Goal: Use online tool/utility

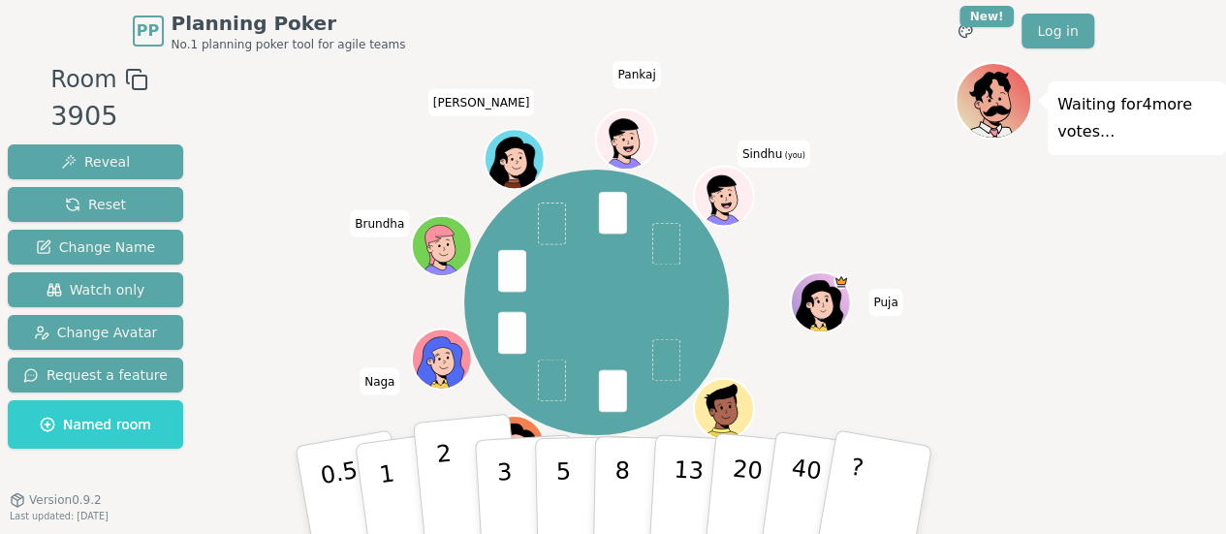
click at [464, 526] on button "2" at bounding box center [467, 491] width 110 height 154
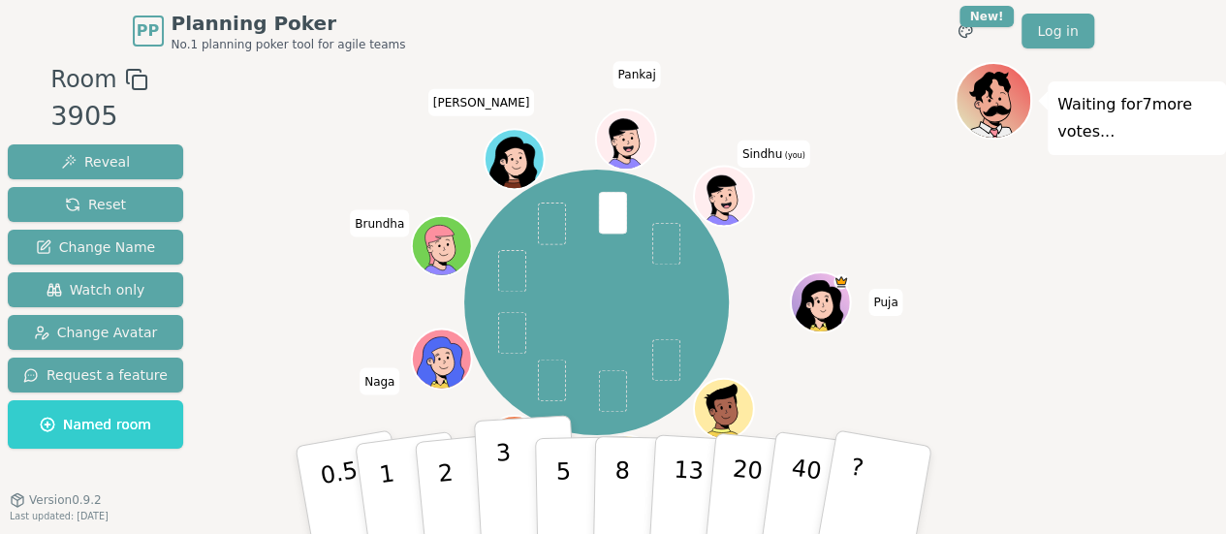
click at [494, 480] on button "3" at bounding box center [526, 490] width 106 height 151
click at [492, 489] on button "3" at bounding box center [526, 490] width 106 height 151
click at [506, 505] on p "3" at bounding box center [504, 492] width 21 height 106
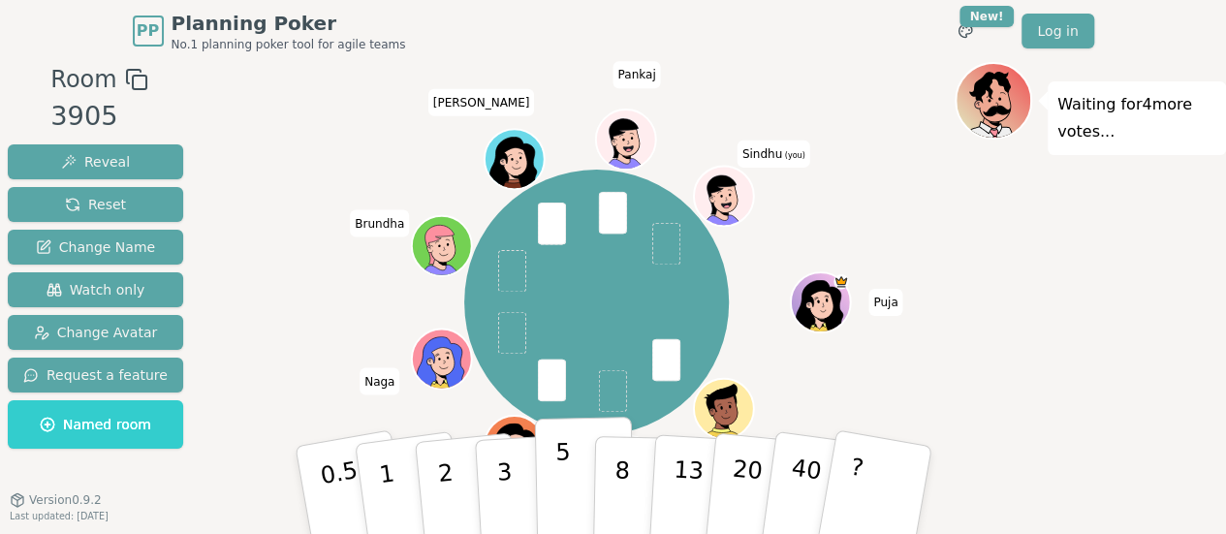
click at [552, 458] on button "5" at bounding box center [584, 490] width 100 height 147
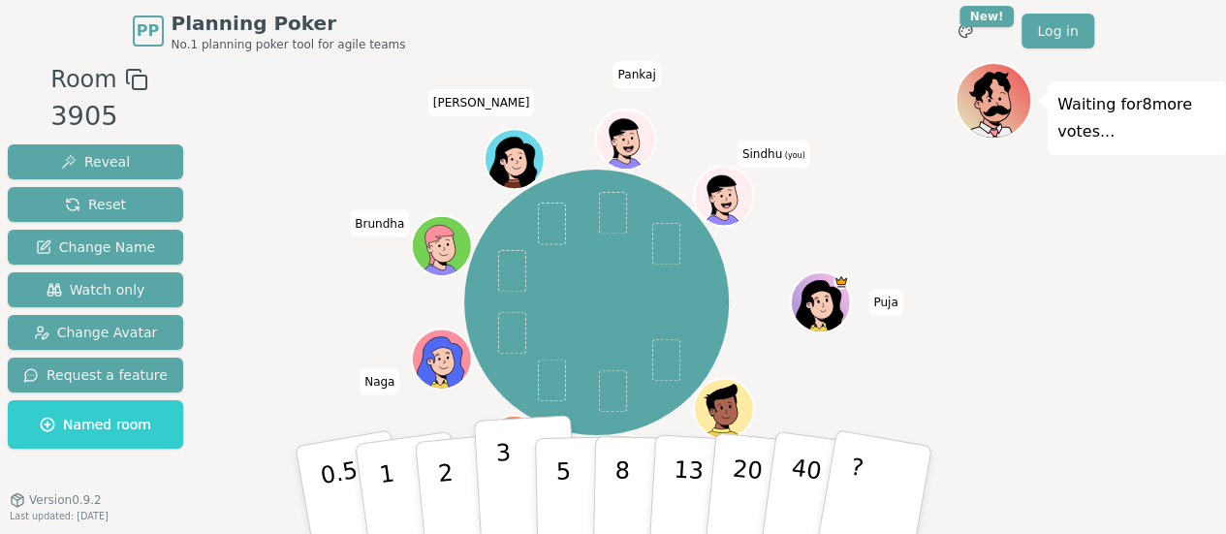
click at [521, 496] on button "3" at bounding box center [526, 490] width 106 height 151
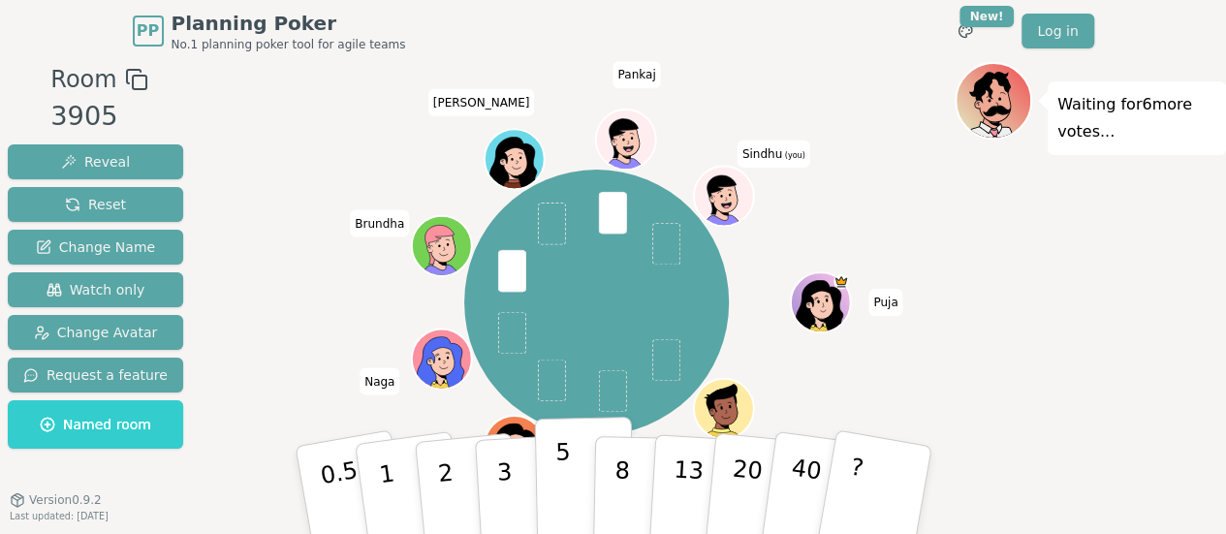
click at [557, 524] on p "5" at bounding box center [562, 490] width 16 height 105
click at [562, 502] on p "5" at bounding box center [562, 490] width 16 height 105
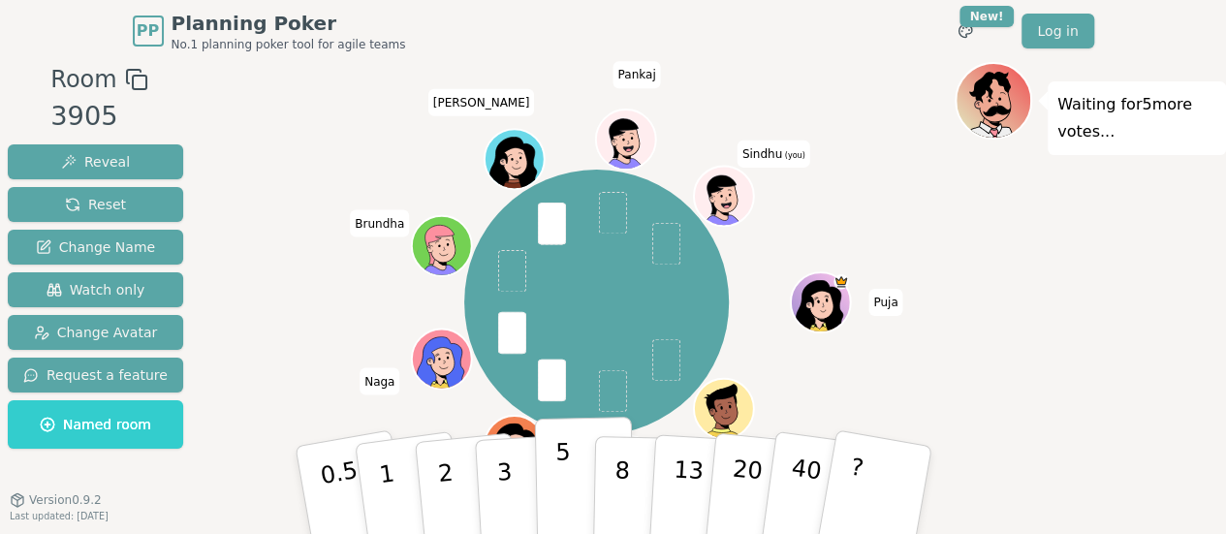
click at [558, 488] on p "5" at bounding box center [562, 490] width 16 height 105
